Goal: Task Accomplishment & Management: Use online tool/utility

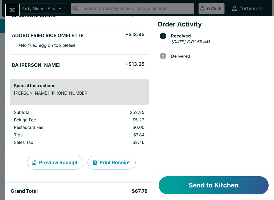
scroll to position [145, 0]
click at [210, 186] on button "Send to Kitchen" at bounding box center [213, 185] width 110 height 18
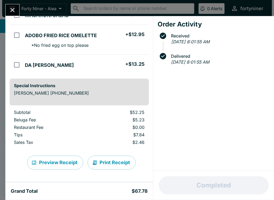
click at [19, 21] on input "orders table" at bounding box center [17, 15] width 12 height 12
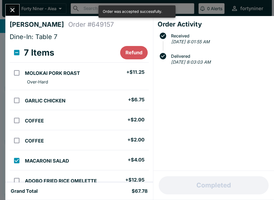
scroll to position [0, 0]
click at [19, 160] on input "orders table" at bounding box center [17, 160] width 12 height 12
checkbox input "false"
click at [10, 25] on h4 "[PERSON_NAME]" at bounding box center [39, 25] width 59 height 8
click at [14, 7] on icon "Close" at bounding box center [12, 9] width 7 height 7
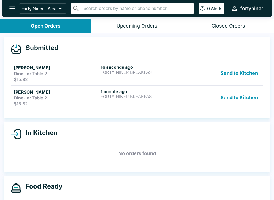
click at [63, 96] on div "Dine-In: Table 2" at bounding box center [56, 97] width 84 height 5
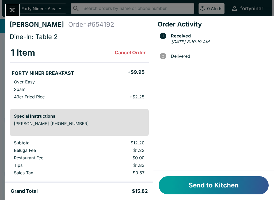
click at [207, 190] on button "Send to Kitchen" at bounding box center [213, 185] width 110 height 18
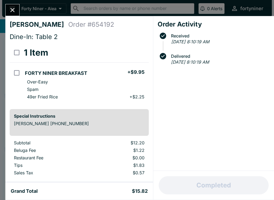
click at [14, 11] on icon "Close" at bounding box center [12, 10] width 4 height 4
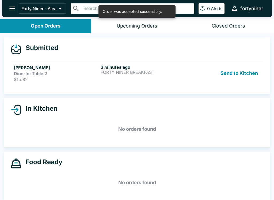
click at [82, 74] on div "Dine-In: Table 2" at bounding box center [56, 73] width 84 height 5
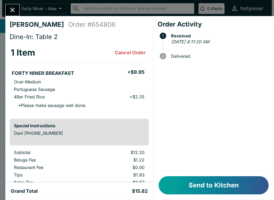
click at [197, 182] on button "Send to Kitchen" at bounding box center [213, 185] width 110 height 18
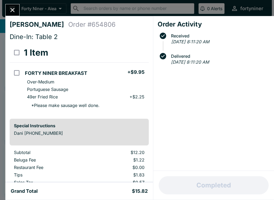
click at [14, 11] on icon "Close" at bounding box center [12, 10] width 4 height 4
